Goal: Use online tool/utility: Use online tool/utility

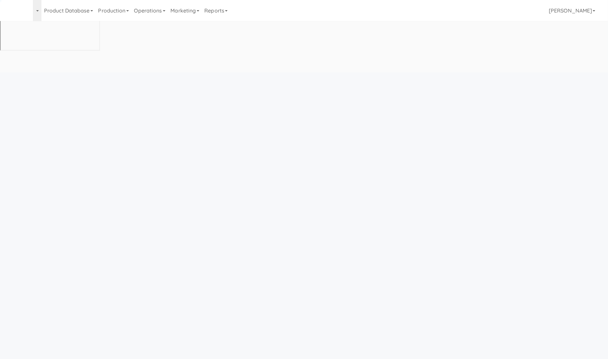
drag, startPoint x: 476, startPoint y: 89, endPoint x: 479, endPoint y: 87, distance: 4.0
click at [476, 89] on body "Okay Okay Select date: previous 2025-Aug next Su Mo Tu We Th Fr Sa 27 28 29 30 …" at bounding box center [304, 251] width 608 height 359
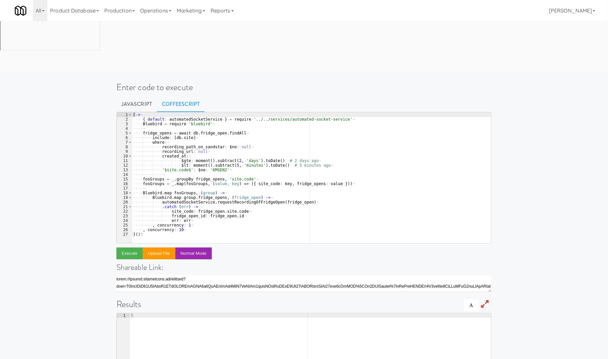
click at [170, 118] on div "( -> ¬ ···· { · default : · automatedSocketService · } · = · require · '../../s…" at bounding box center [311, 183] width 359 height 140
type textarea ", concurrency: 10 )()"
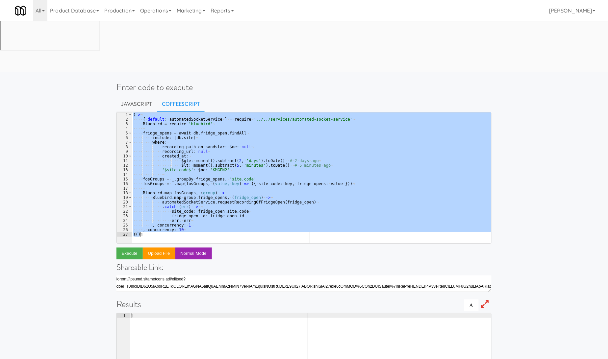
paste textarea
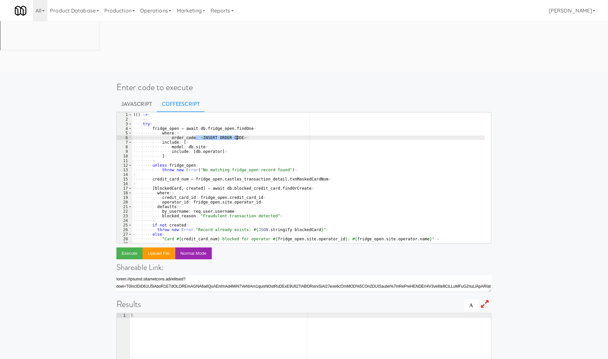
drag, startPoint x: 195, startPoint y: 88, endPoint x: 236, endPoint y: 88, distance: 41.1
click at [236, 113] on div "( ( ) · -> ¤ ···· ¤ ···· try ¤ ···· ···· fridge_open · = · await · db . fridge_…" at bounding box center [308, 183] width 353 height 140
paste textarea "1223776"
type textarea "order_code: 1223776"
click at [131, 248] on button "Execute" at bounding box center [129, 254] width 26 height 12
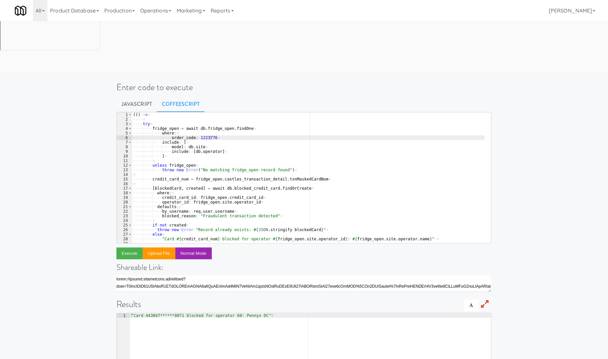
click at [370, 75] on div "Enter code to execute Javascript CoffeeScript order_code: 1223776 1 2 3 4 5 6 7…" at bounding box center [304, 265] width 385 height 380
click at [413, 83] on h1 "Enter code to execute" at bounding box center [303, 88] width 375 height 10
